Goal: Transaction & Acquisition: Purchase product/service

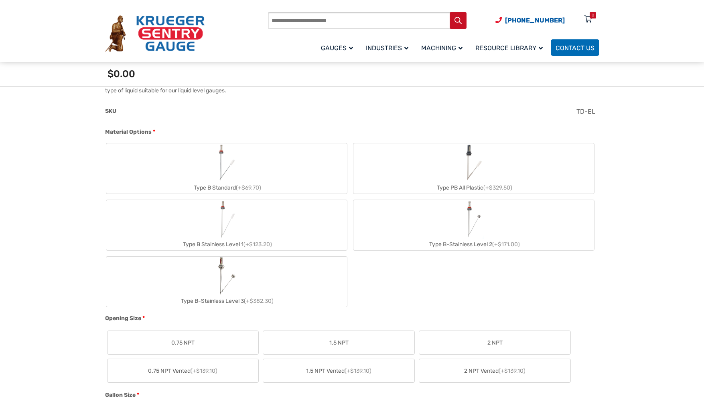
scroll to position [268, 0]
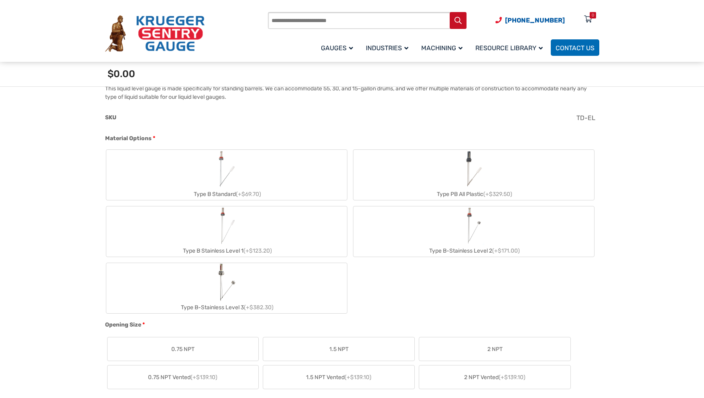
click at [457, 178] on label "Type PB All Plastic (+$329.50)" at bounding box center [474, 175] width 241 height 50
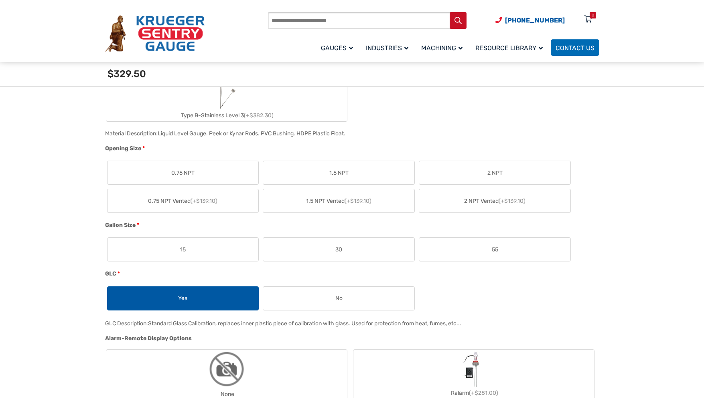
scroll to position [468, 0]
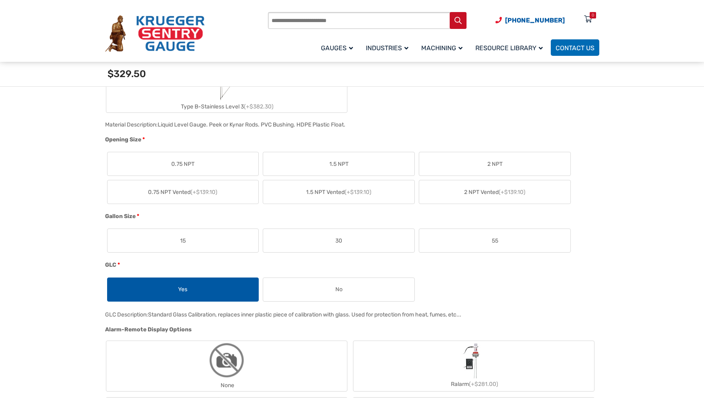
click at [506, 164] on label "2 NPT" at bounding box center [494, 163] width 151 height 23
click at [495, 238] on span "55" at bounding box center [495, 240] width 6 height 8
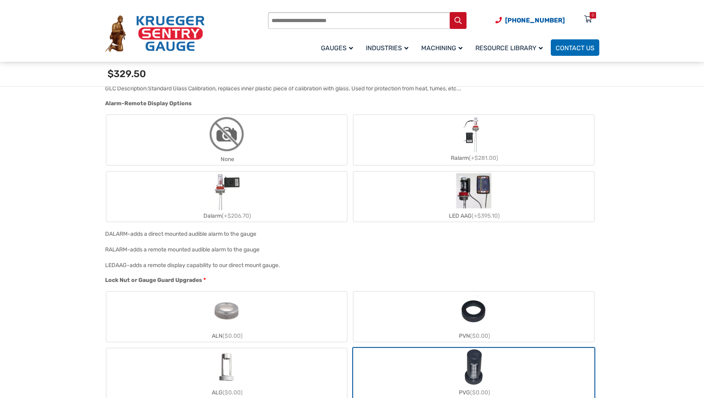
scroll to position [696, 0]
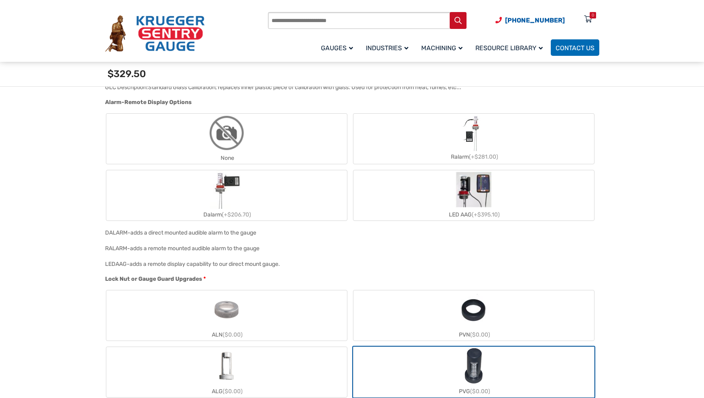
click at [265, 146] on label "None" at bounding box center [226, 139] width 241 height 50
click at [225, 140] on img "None" at bounding box center [227, 133] width 39 height 39
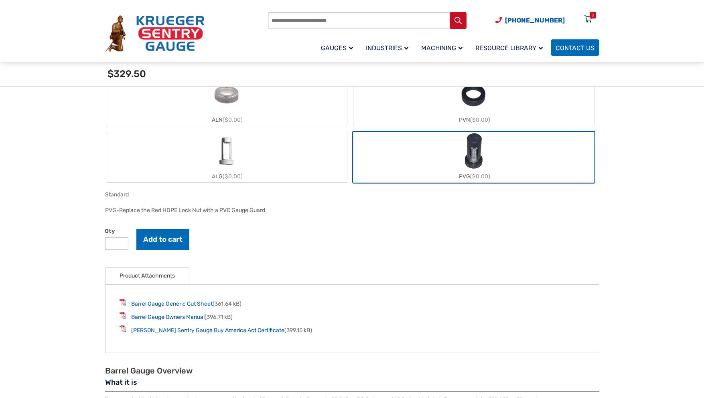
scroll to position [883, 0]
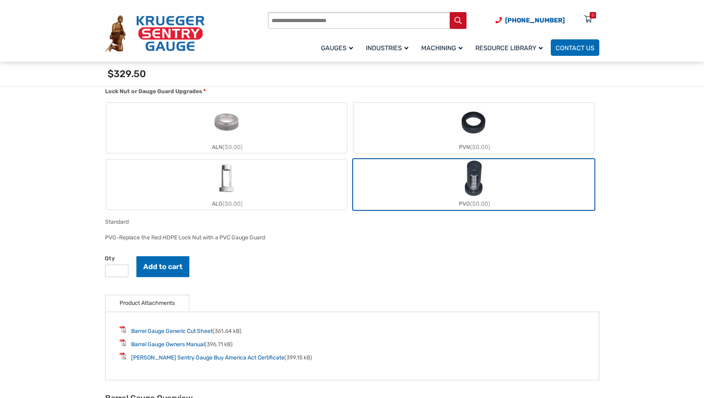
click at [121, 270] on input "*" at bounding box center [116, 270] width 23 height 12
type input "*"
click at [121, 270] on input "*" at bounding box center [116, 270] width 23 height 12
click at [165, 263] on button "Add to cart" at bounding box center [162, 266] width 53 height 21
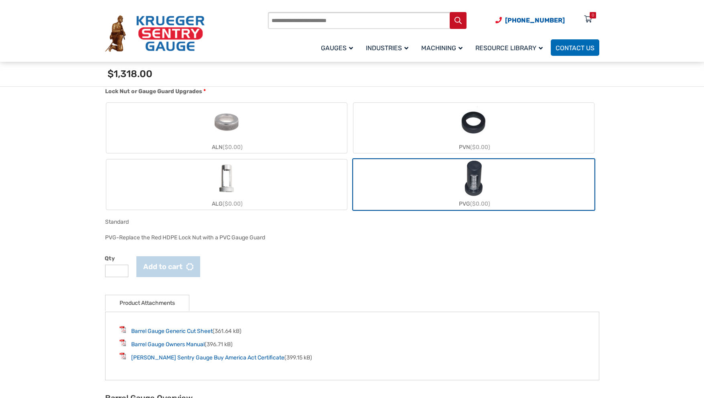
scroll to position [936, 0]
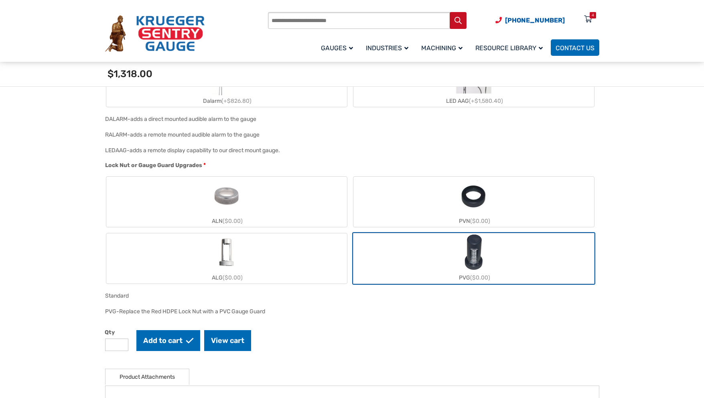
click at [174, 278] on div "🔍 Barrel Gauge $ 0.00 Liquid Level Gauge The Barrel Gauge Type B (Liquid Level …" at bounding box center [352, 66] width 494 height 1394
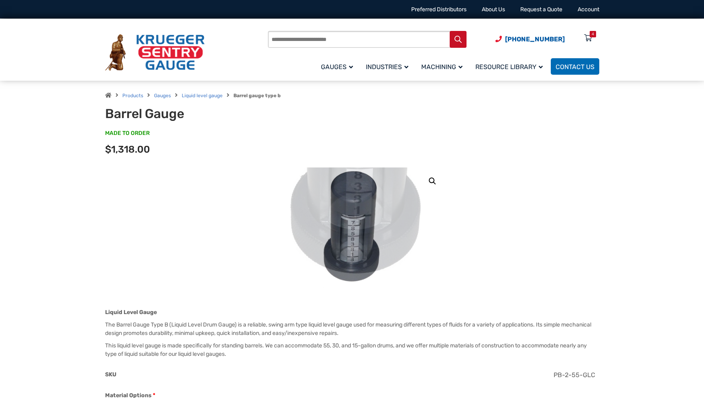
scroll to position [18, 0]
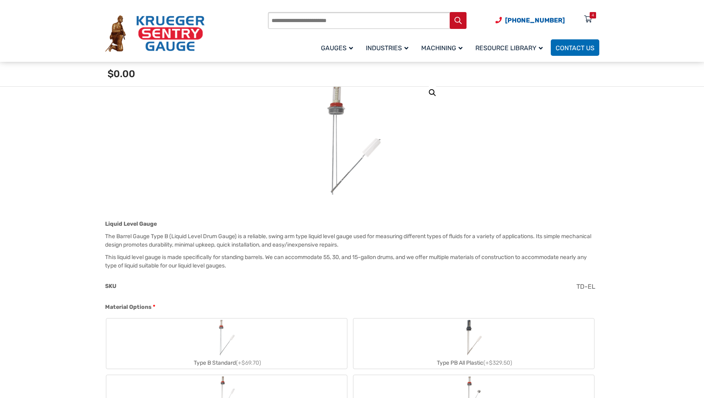
scroll to position [83, 0]
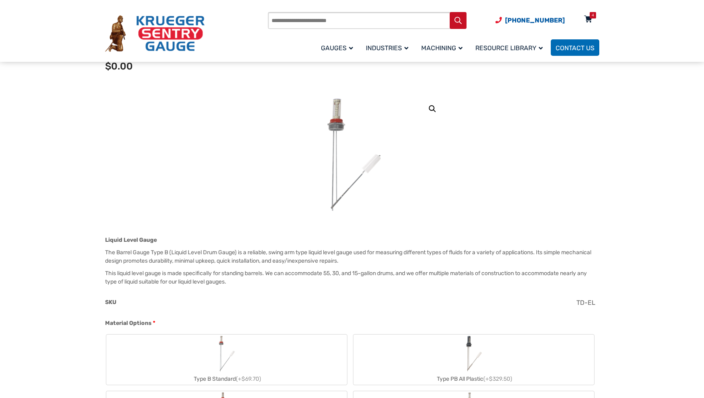
click at [589, 16] on icon at bounding box center [588, 19] width 8 height 13
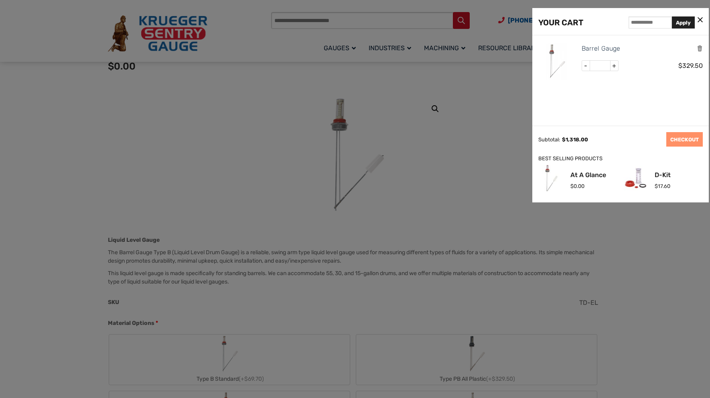
click at [700, 18] on icon at bounding box center [700, 20] width 5 height 8
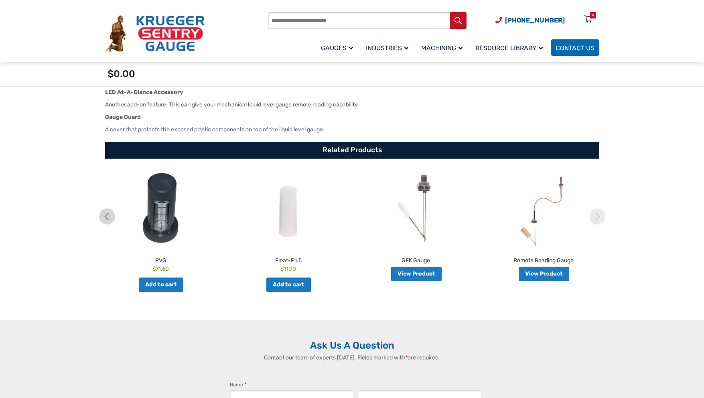
scroll to position [1271, 0]
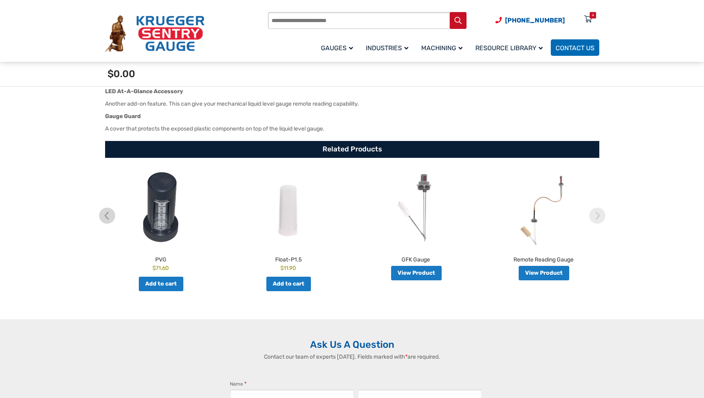
click at [423, 210] on img at bounding box center [416, 208] width 124 height 76
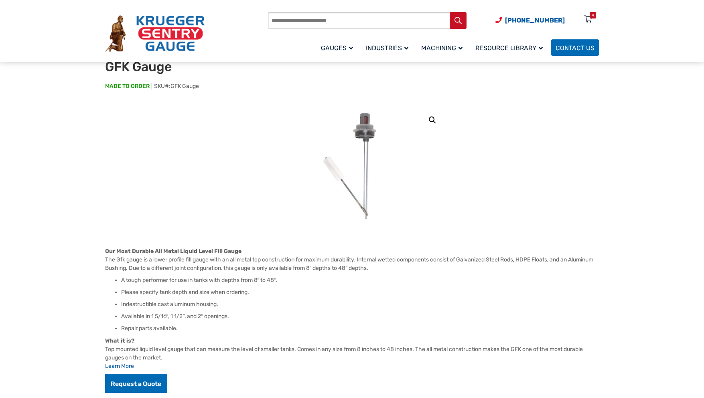
scroll to position [53, 0]
